Goal: Unclear

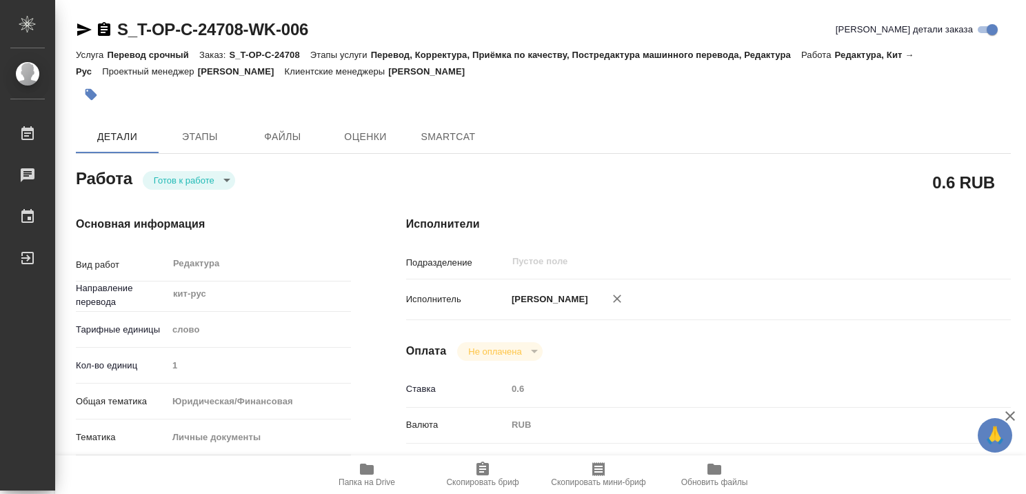
type textarea "x"
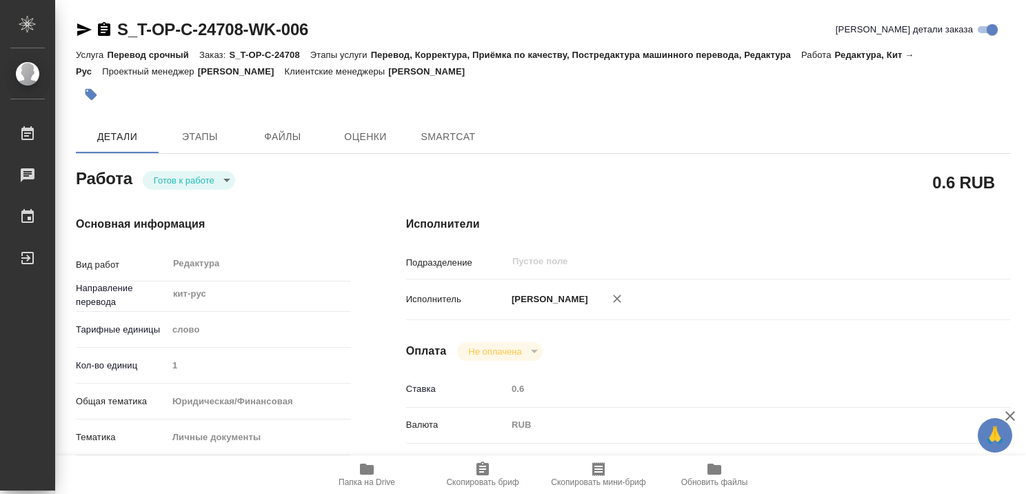
type textarea "x"
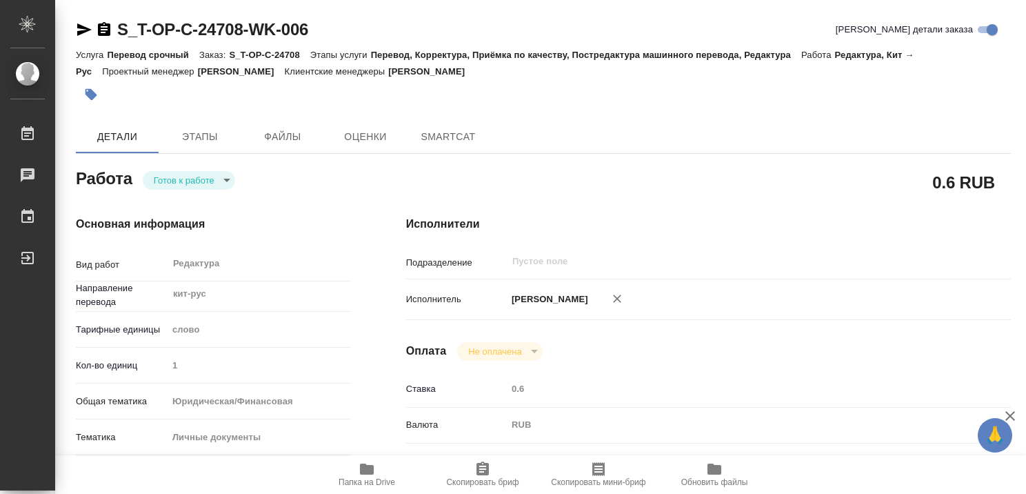
type textarea "x"
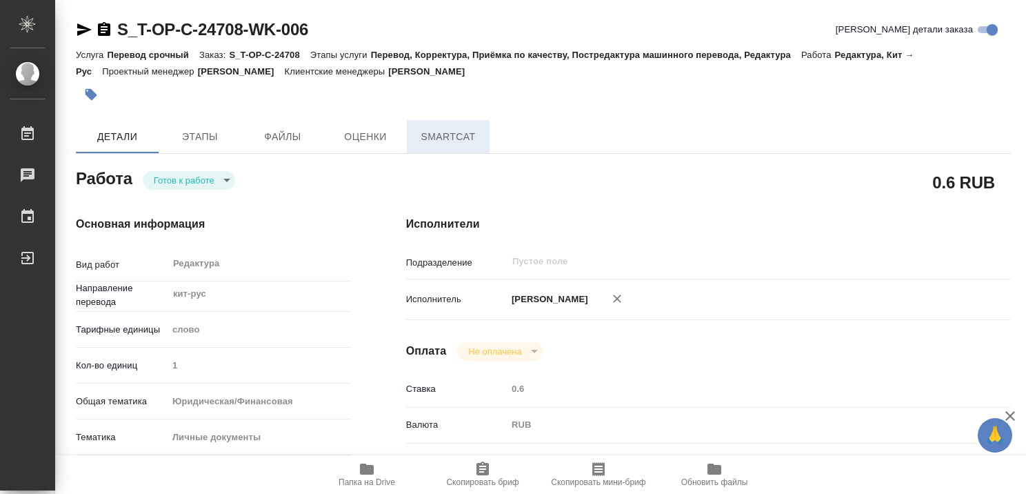
type textarea "x"
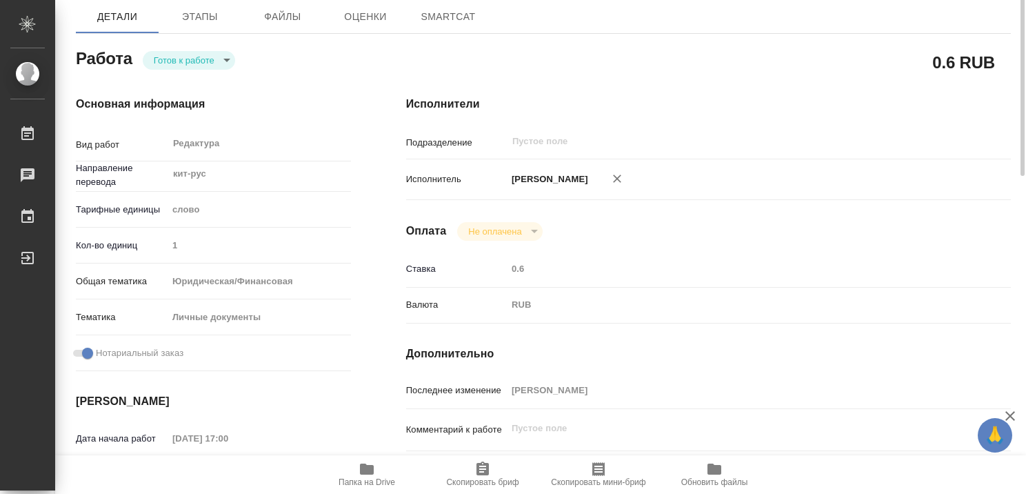
type textarea "x"
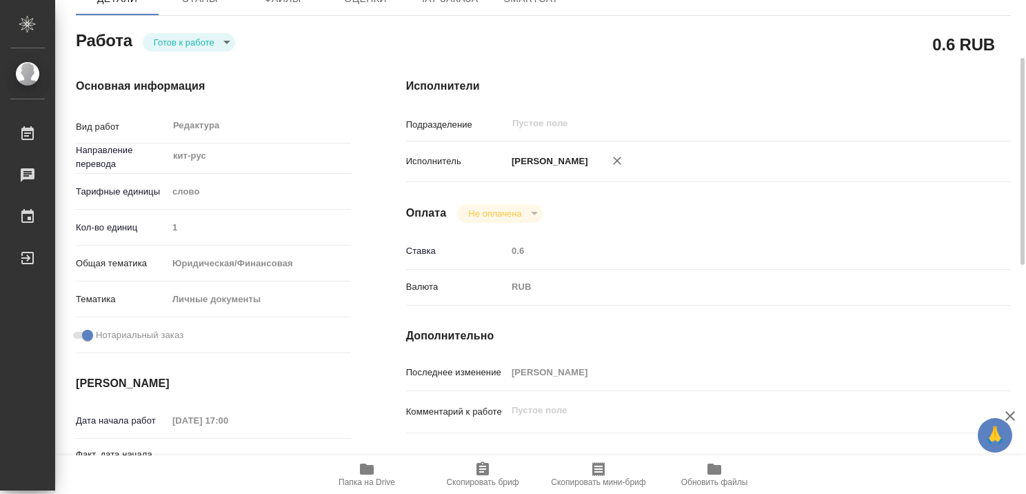
type textarea "x"
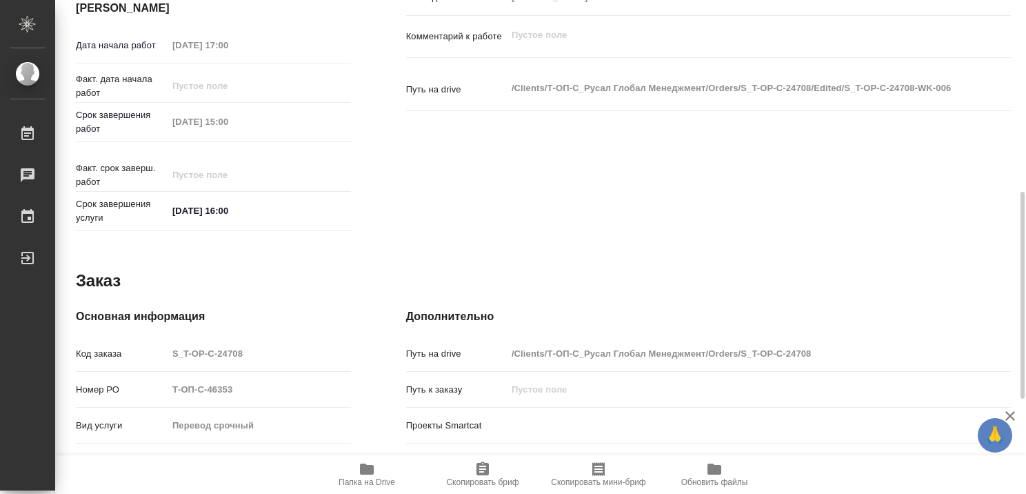
scroll to position [515, 0]
type textarea "x"
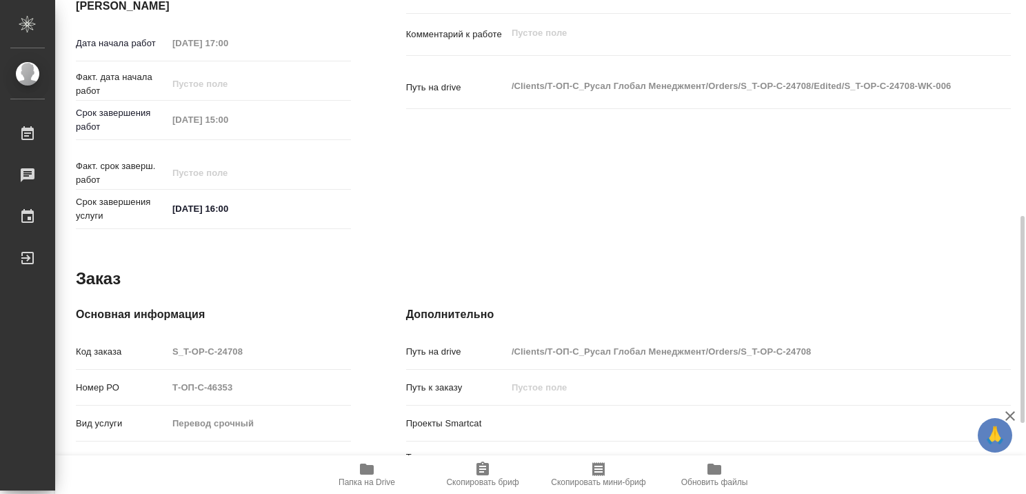
type textarea "x"
click at [366, 472] on icon "button" at bounding box center [367, 468] width 14 height 11
